Goal: Information Seeking & Learning: Check status

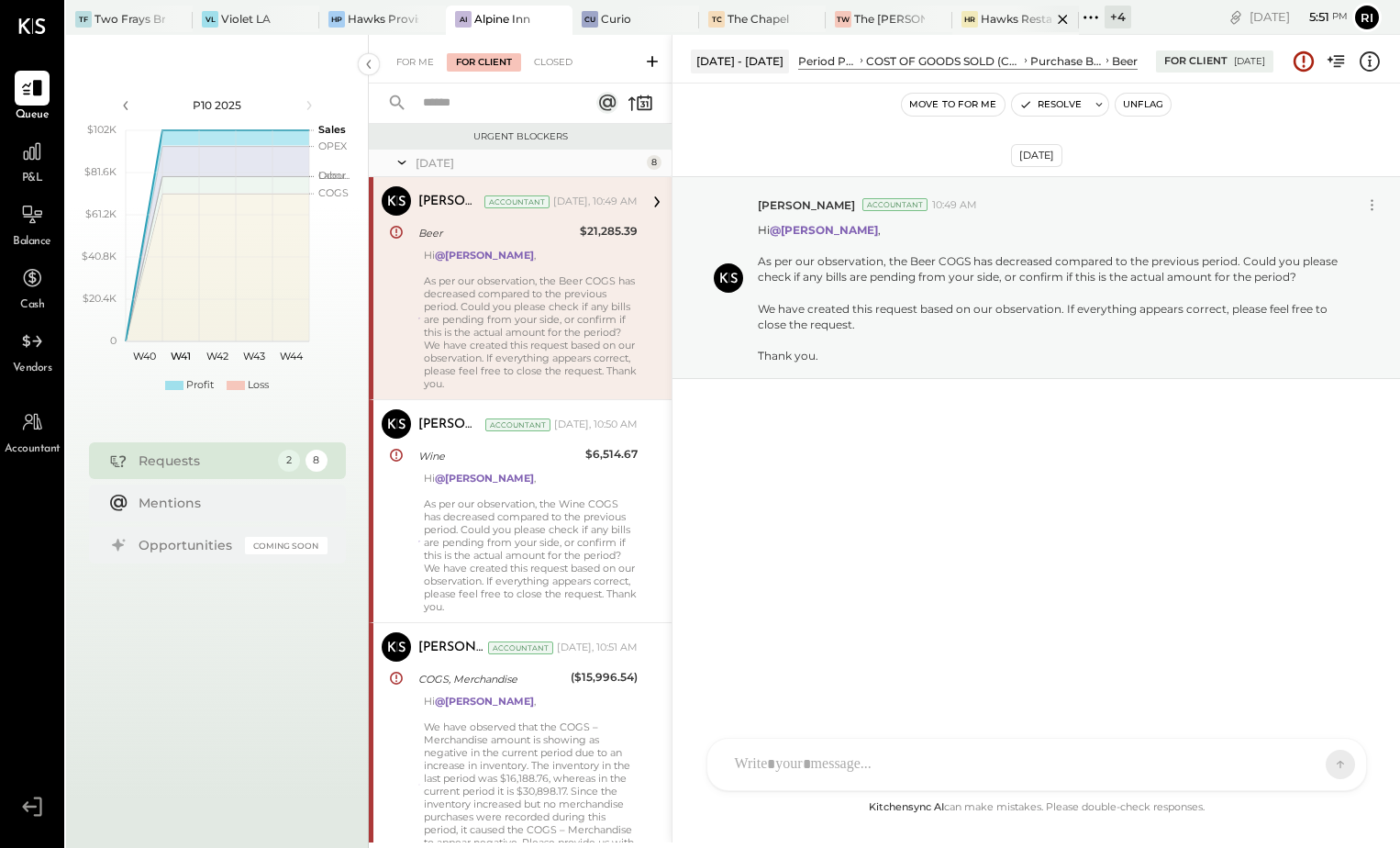
click at [993, 21] on div "Hawks Restaurant" at bounding box center [1016, 19] width 71 height 16
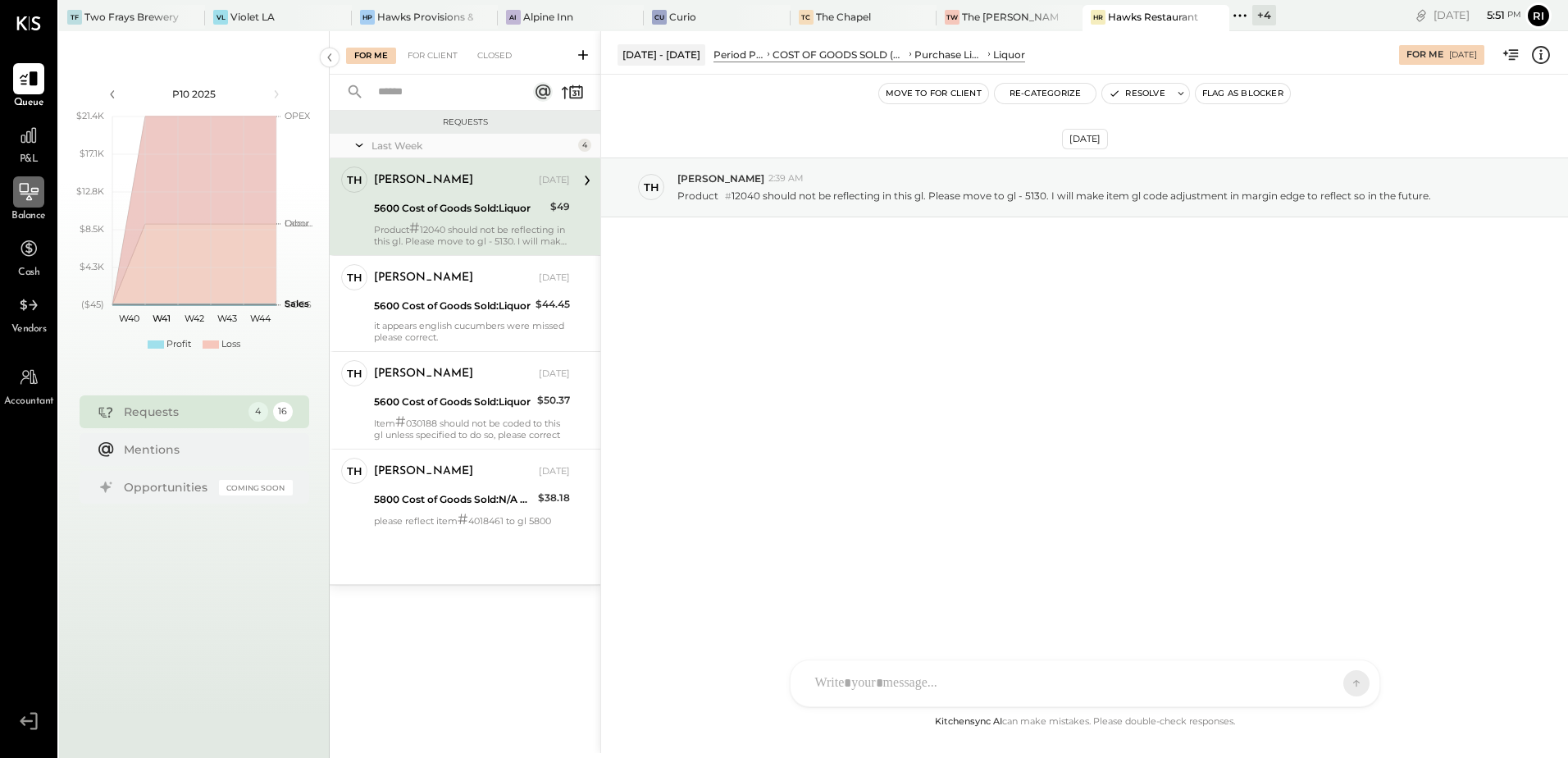
click at [27, 183] on icon at bounding box center [29, 192] width 22 height 22
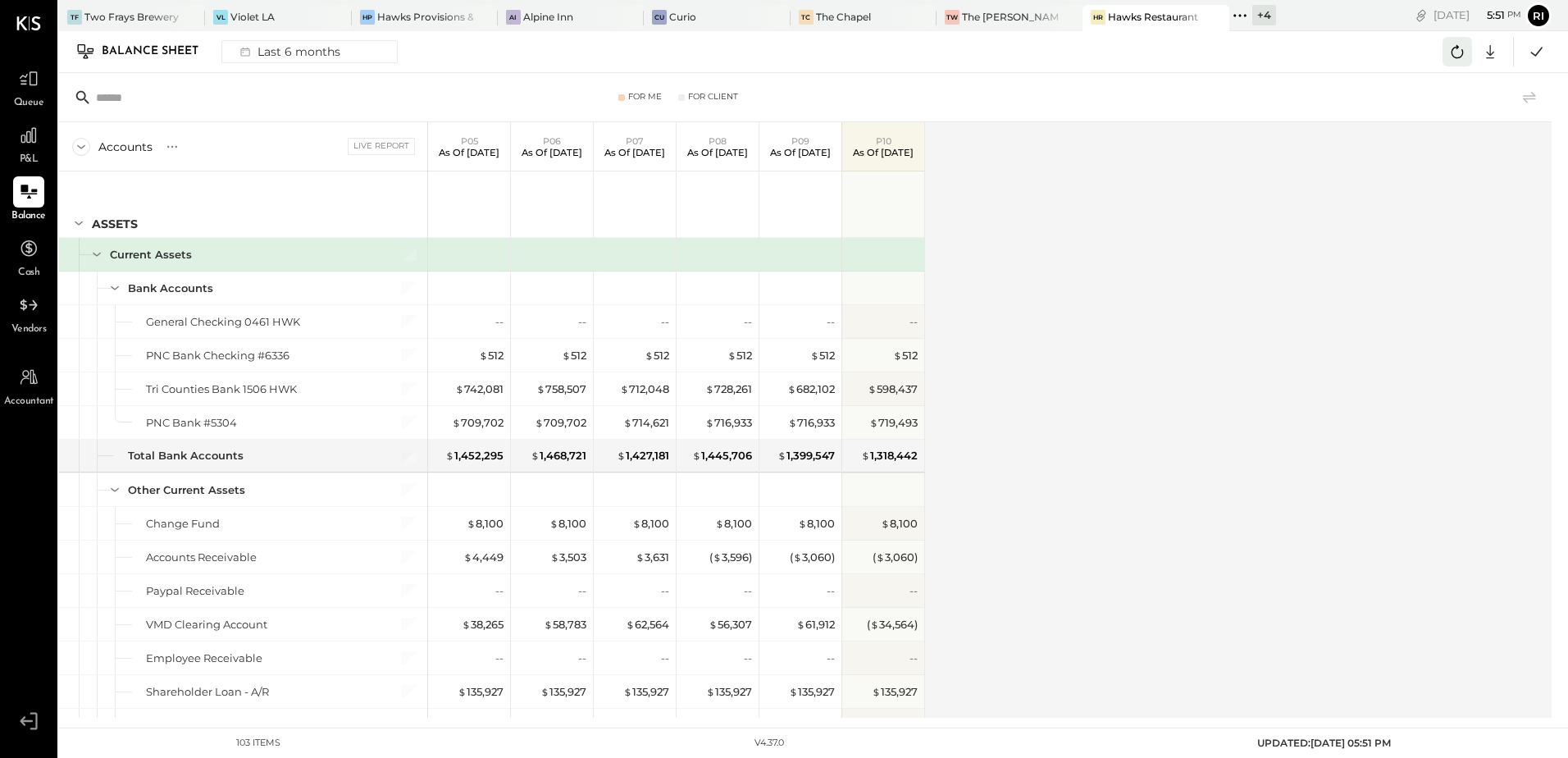
click at [1250, 62] on icon at bounding box center [1457, 52] width 22 height 22
click at [1250, 44] on icon at bounding box center [1490, 52] width 22 height 22
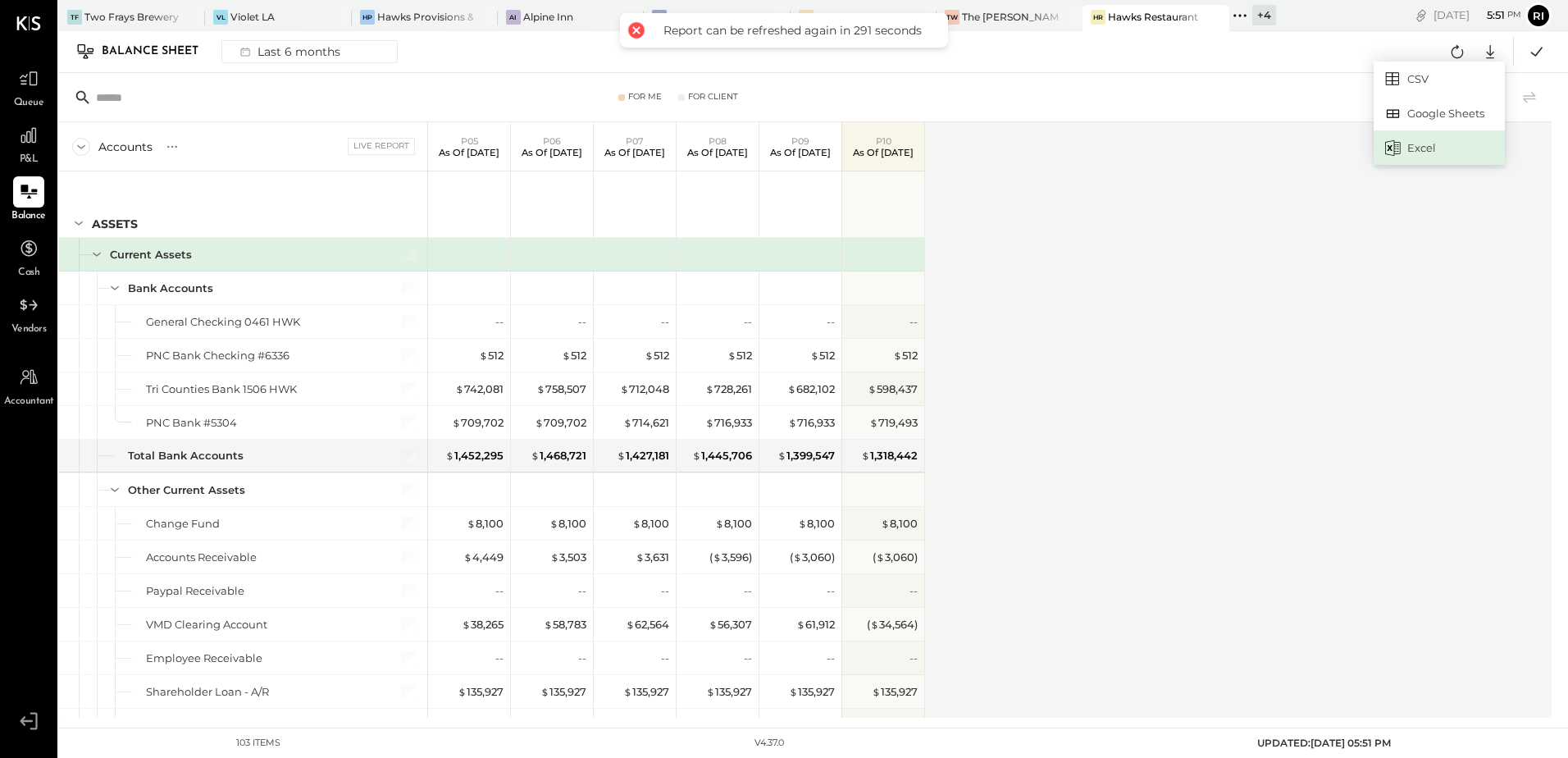
click at [1250, 149] on div "Excel" at bounding box center [1439, 147] width 131 height 34
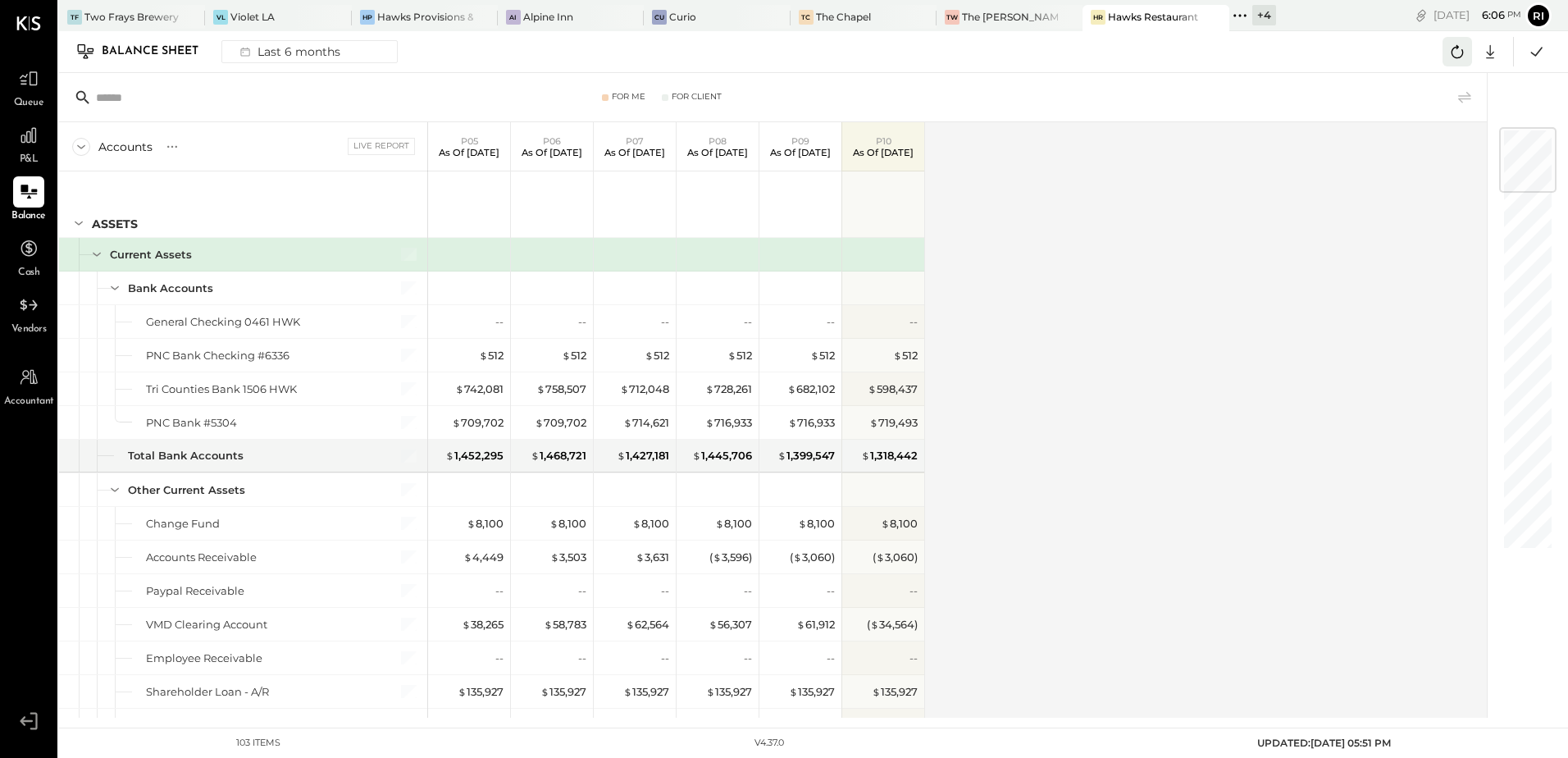
click at [1250, 55] on icon at bounding box center [1457, 52] width 22 height 22
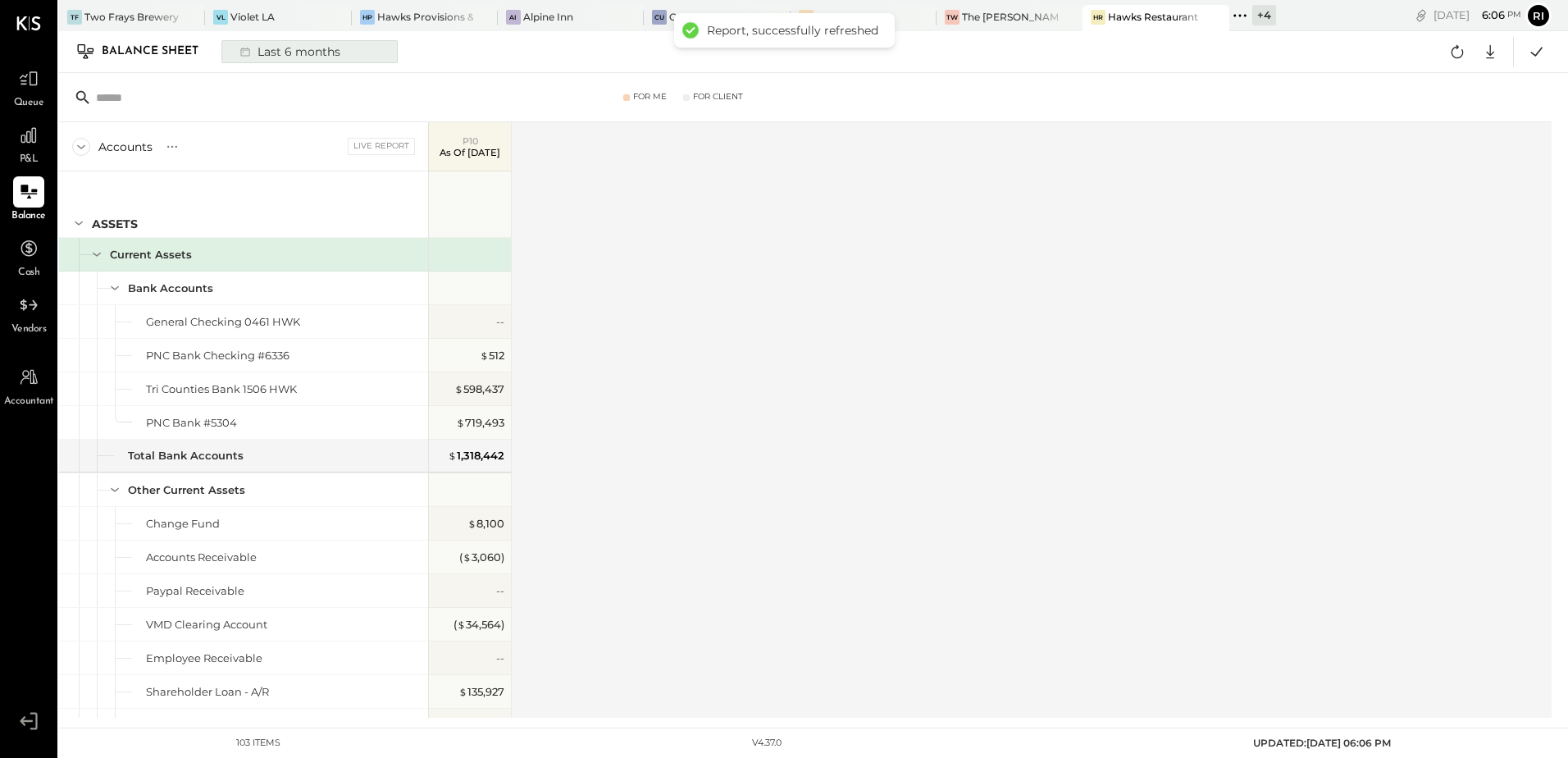
click at [296, 54] on div "Last 6 months" at bounding box center [289, 52] width 117 height 22
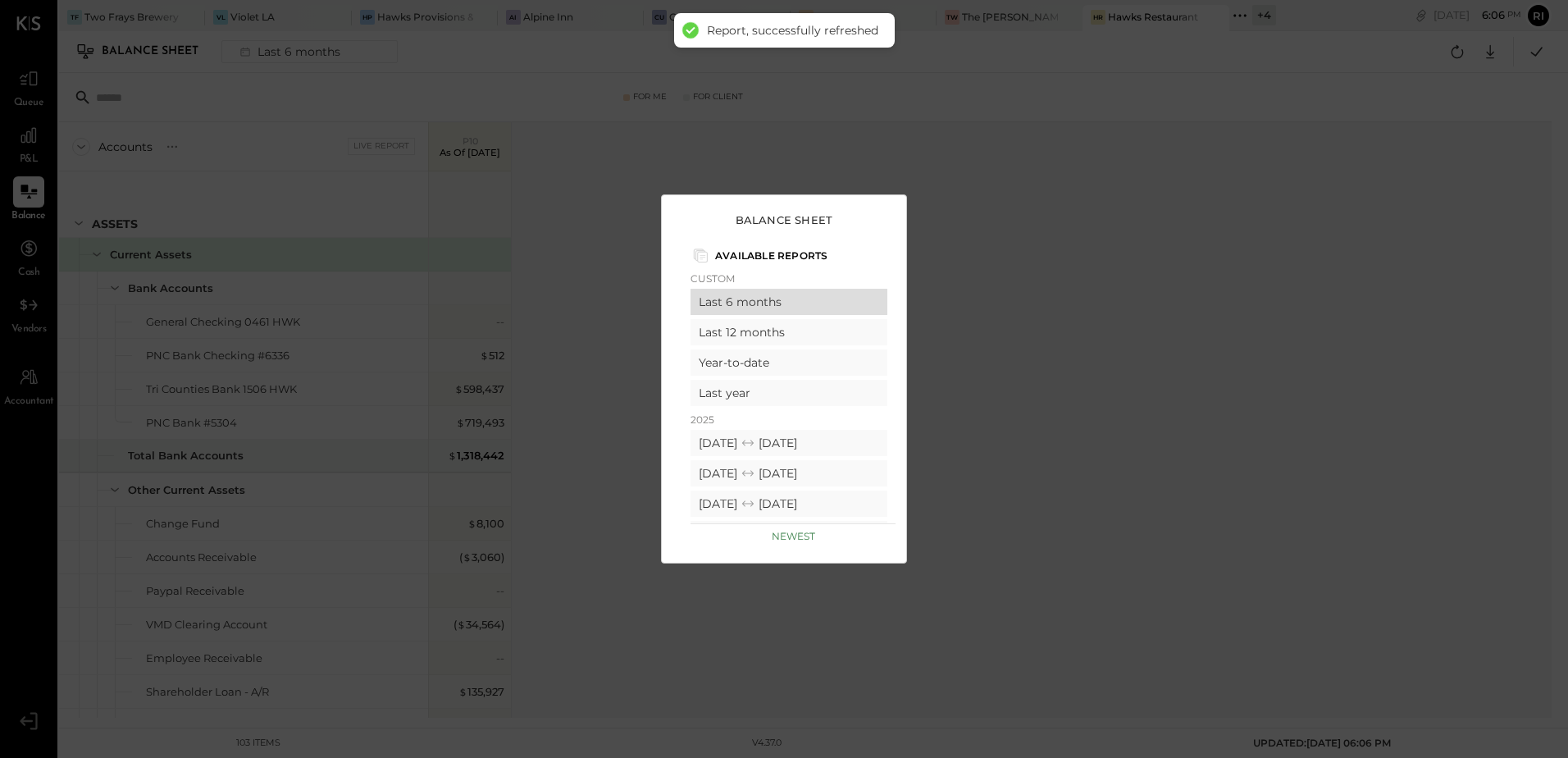
click at [793, 296] on div "Last 6 months" at bounding box center [789, 301] width 197 height 26
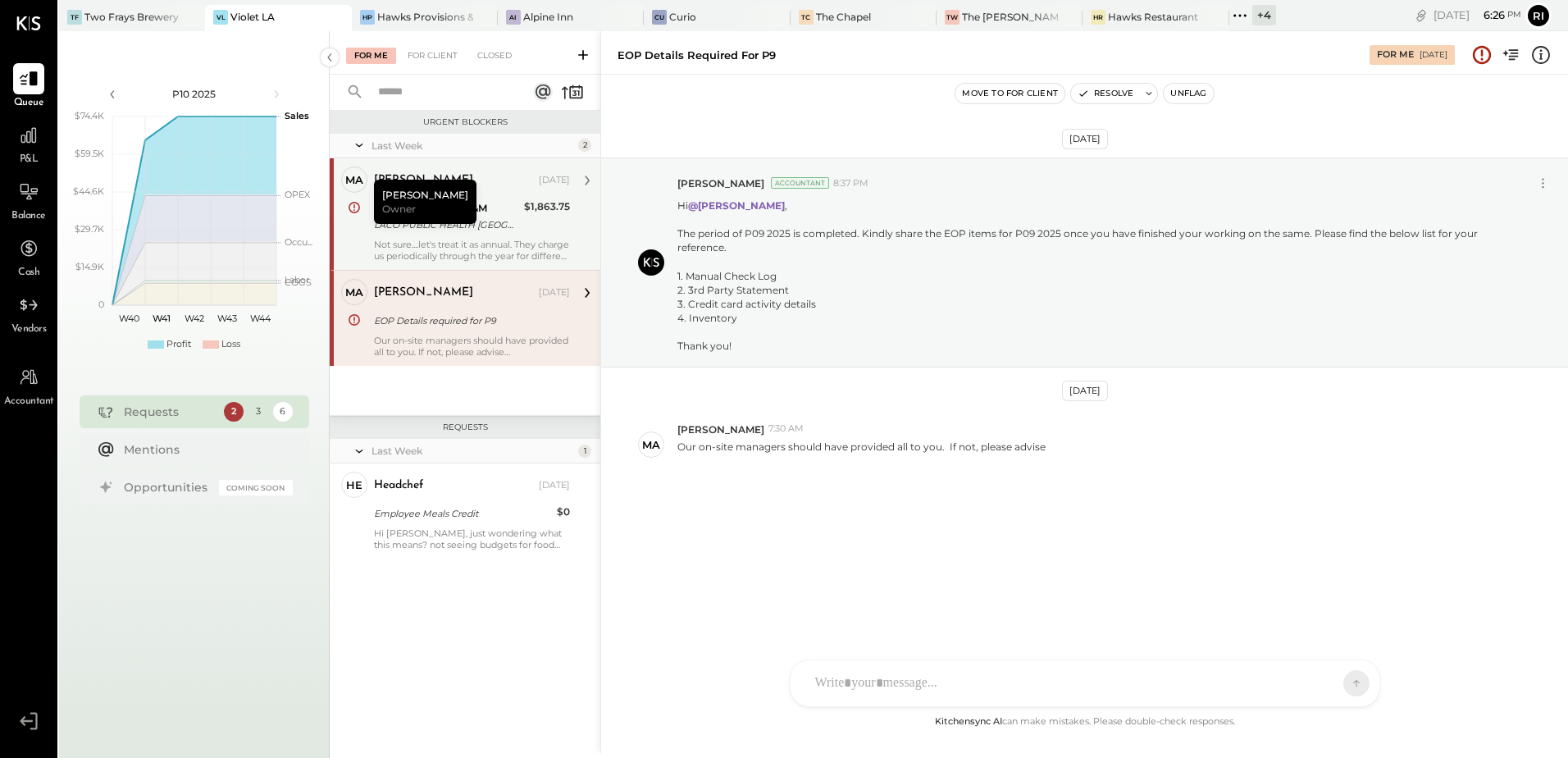
click at [509, 244] on div "Not sure....let's treat it as annual. They charge us periodically through the y…" at bounding box center [471, 250] width 196 height 23
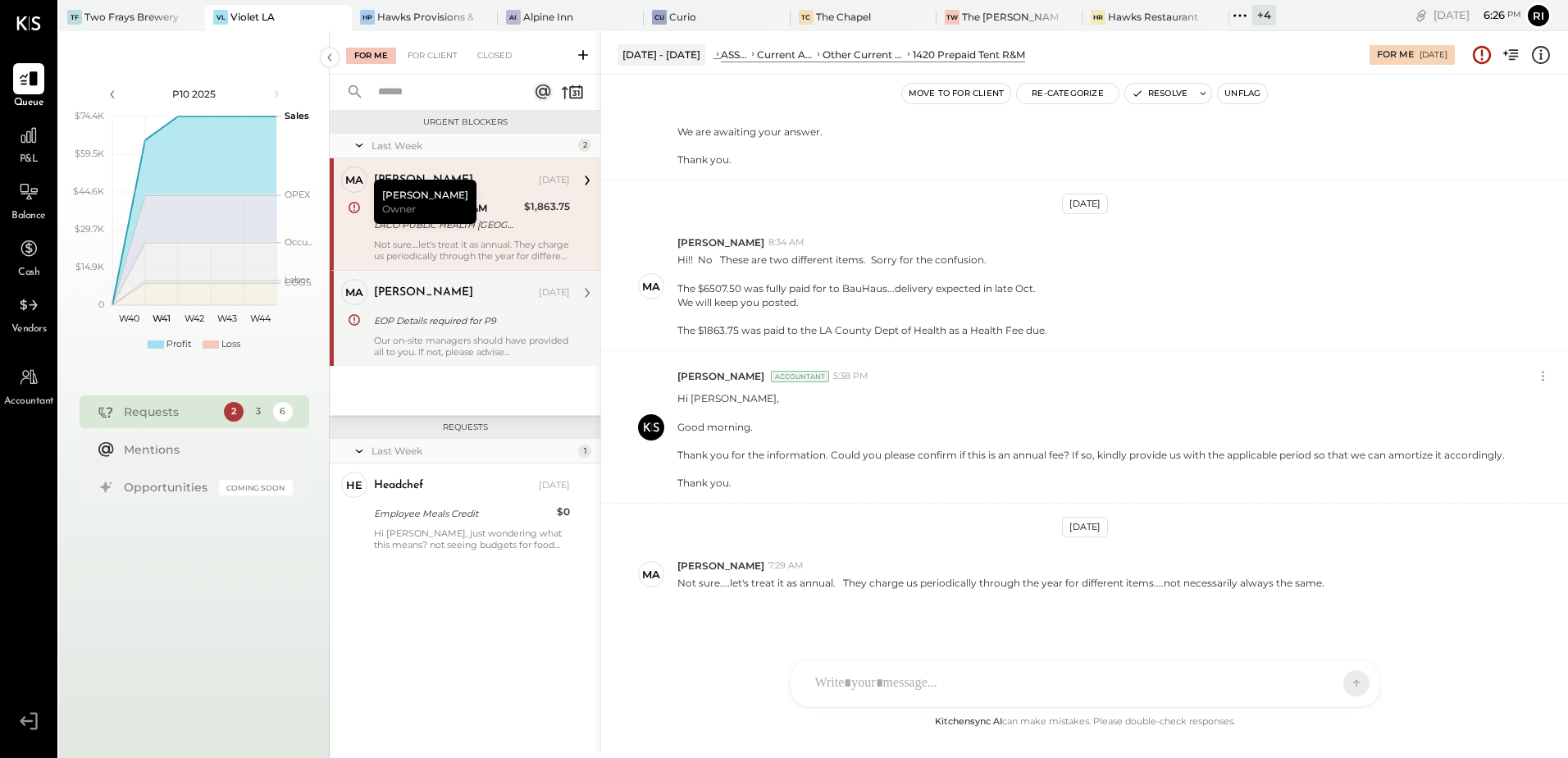
click at [463, 323] on div "EOP Details required for P9" at bounding box center [469, 321] width 191 height 17
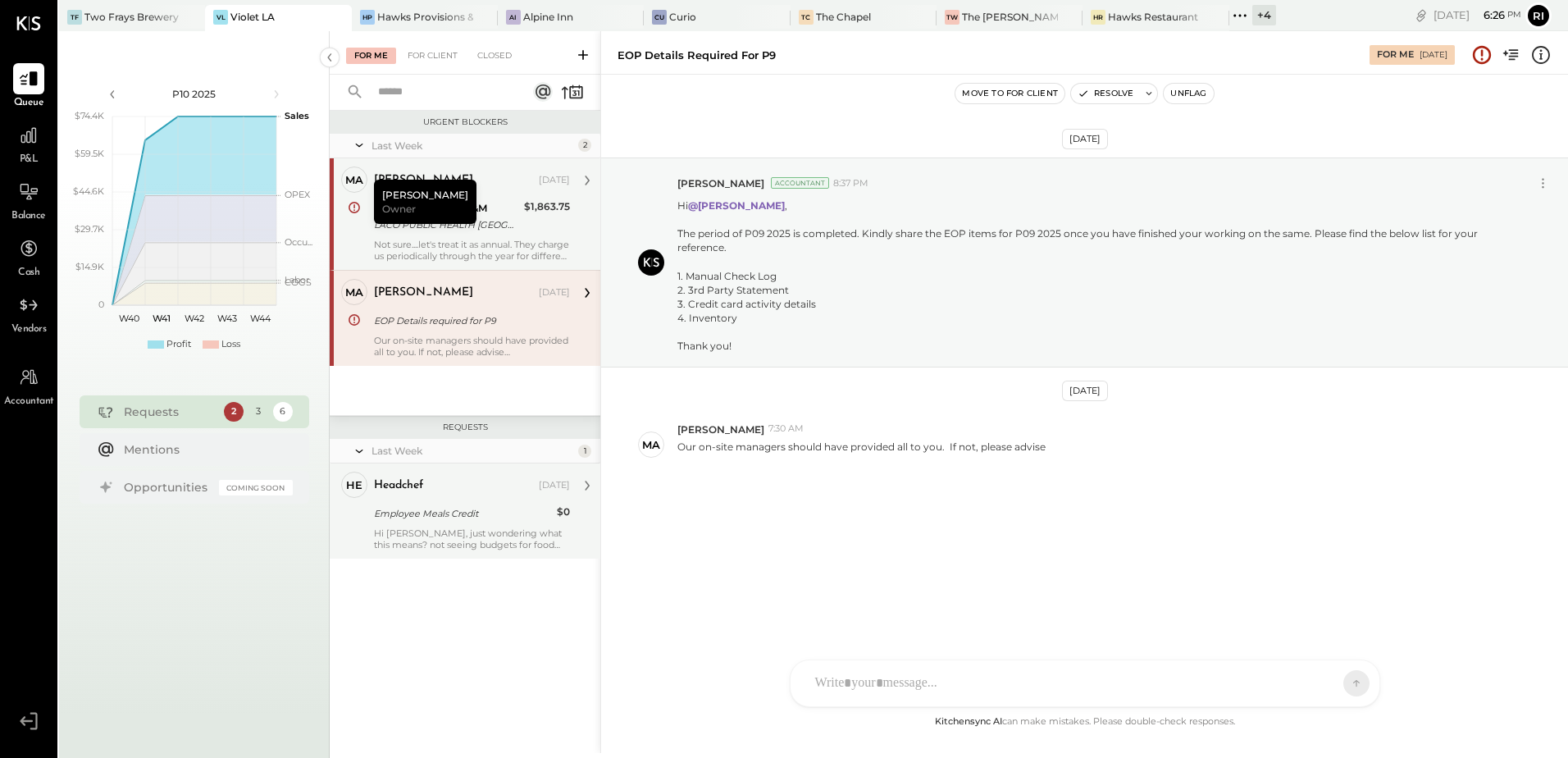
click at [502, 528] on div "Hi [PERSON_NAME], just wondering what this means? not seeing budgets for food d…" at bounding box center [471, 539] width 196 height 23
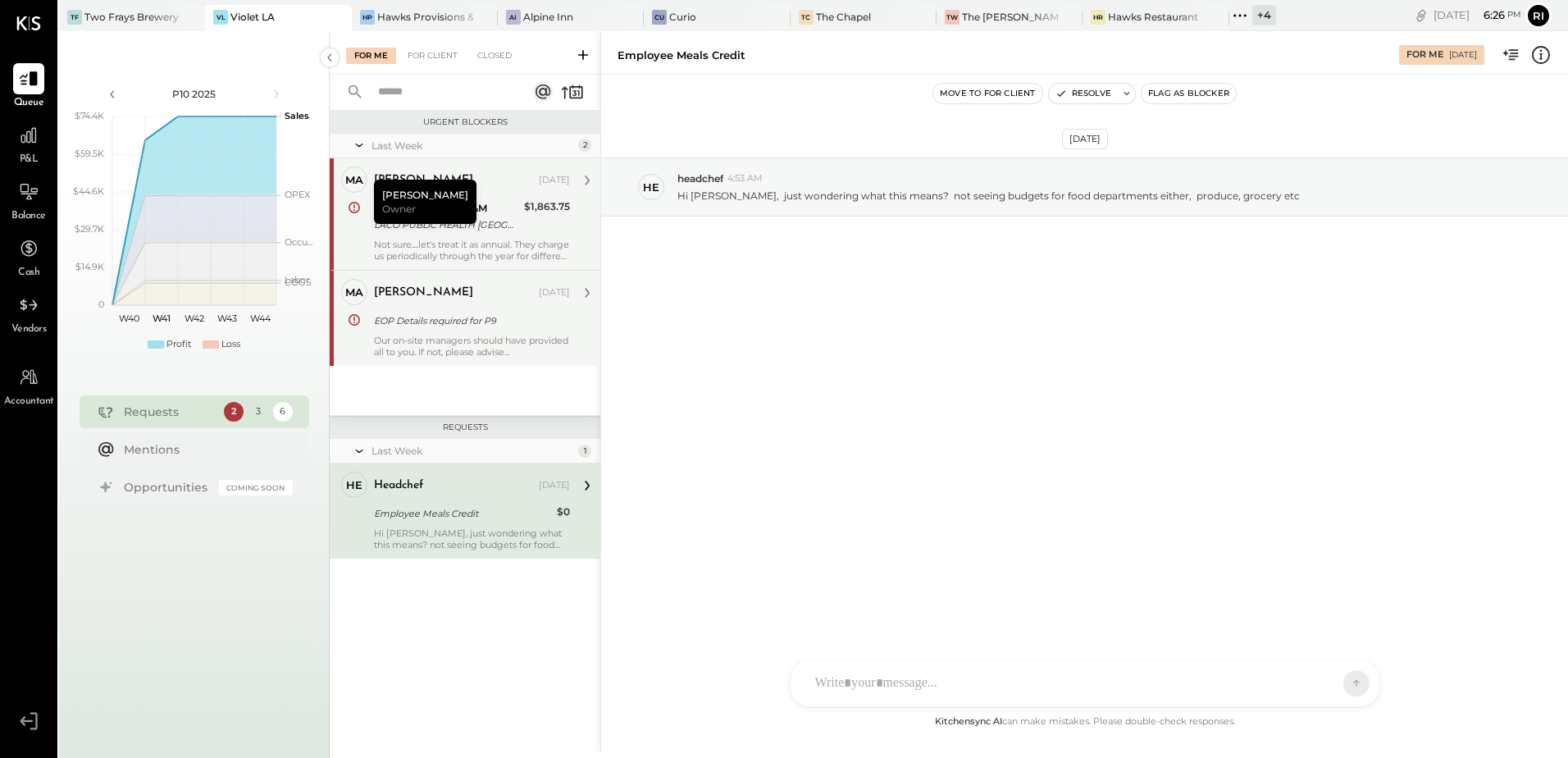
click at [507, 336] on div "Our on-site managers should have provided all to you. If not, please advise" at bounding box center [471, 346] width 196 height 23
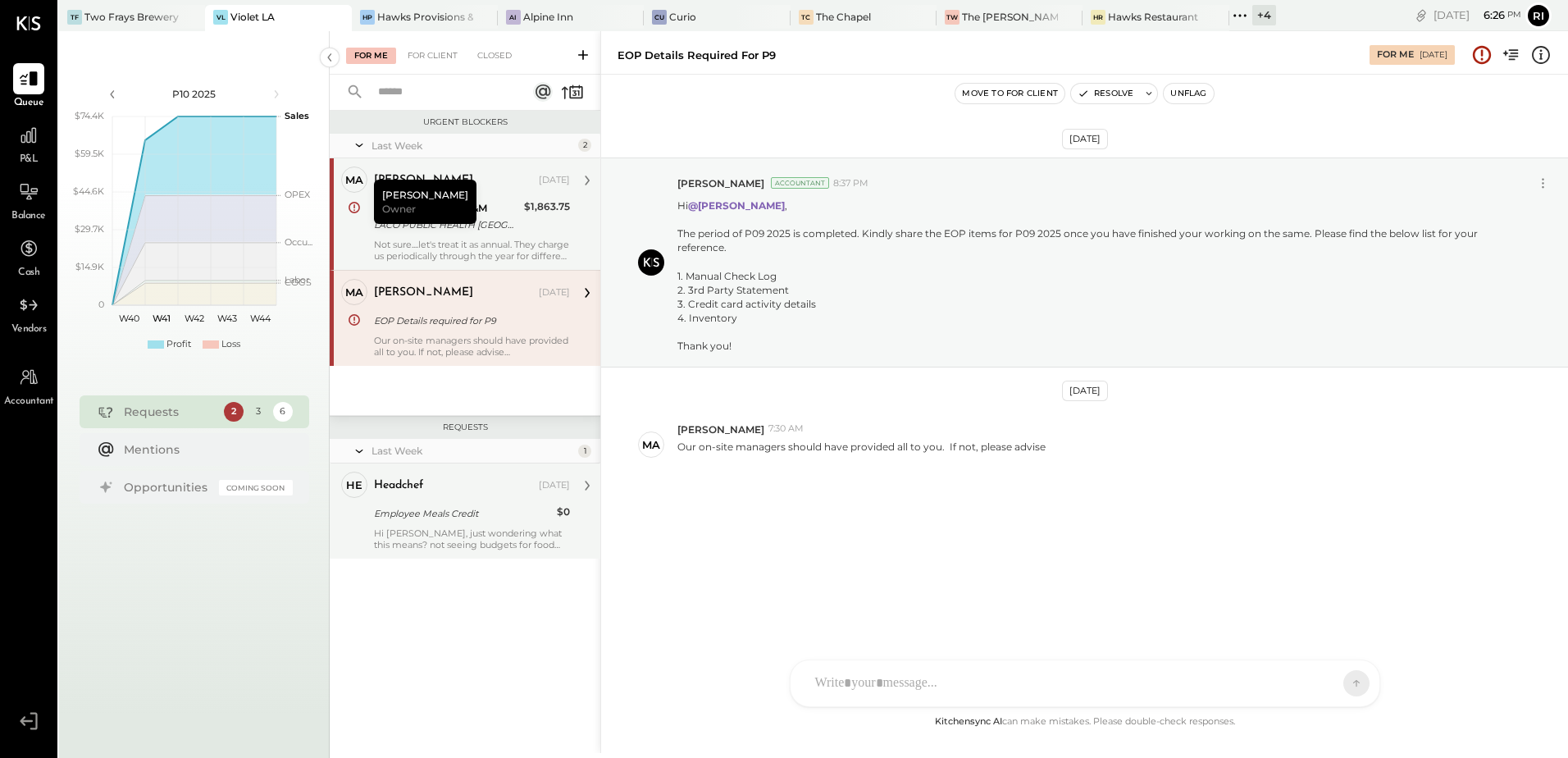
click at [518, 496] on div "headchef [DATE]" at bounding box center [471, 486] width 196 height 23
